Goal: Information Seeking & Learning: Learn about a topic

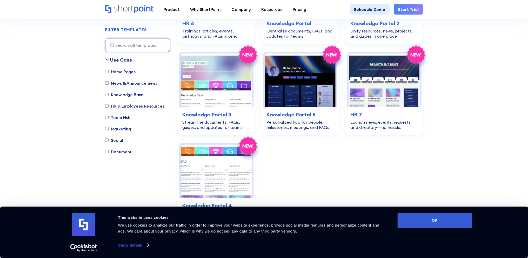
scroll to position [1351, 0]
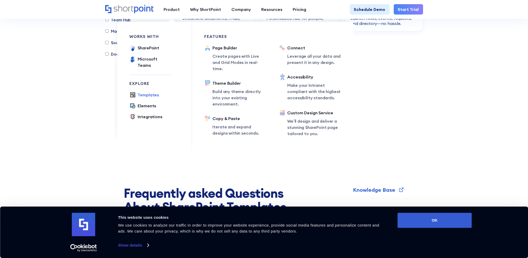
click at [142, 92] on div "Templates" at bounding box center [148, 95] width 21 height 6
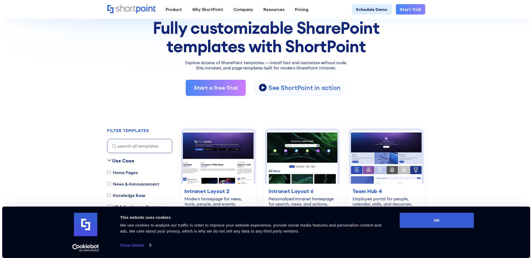
scroll to position [104, 0]
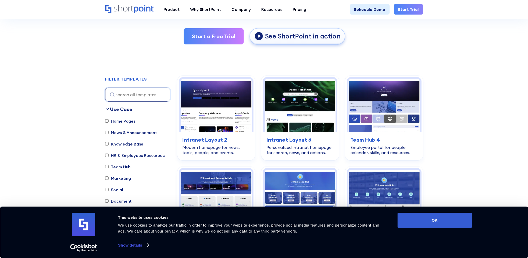
click at [268, 35] on p "See ShortPoint in action" at bounding box center [303, 36] width 76 height 9
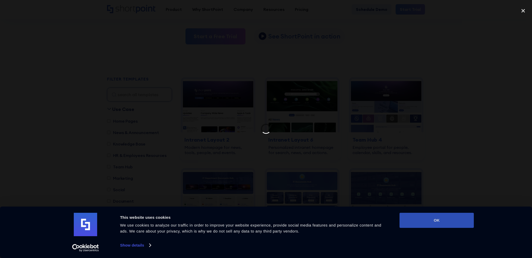
click at [435, 225] on button "OK" at bounding box center [437, 220] width 74 height 15
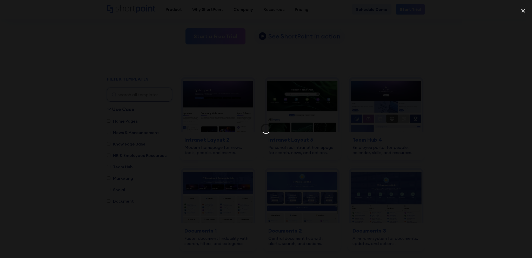
scroll to position [0, 0]
